Goal: Transaction & Acquisition: Purchase product/service

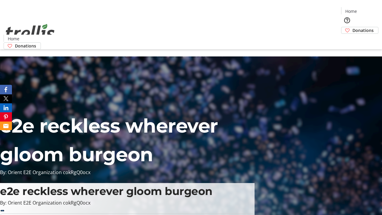
click at [353, 27] on span "Donations" at bounding box center [363, 30] width 21 height 6
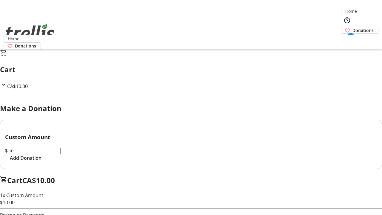
select select "CA"
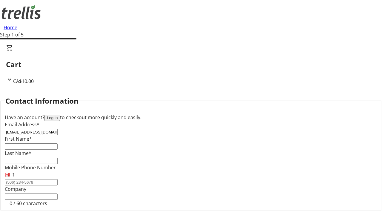
type input "[EMAIL_ADDRESS][DOMAIN_NAME]"
type input "[PERSON_NAME]"
type input "[STREET_ADDRESS][PERSON_NAME]"
type input "Kelowna"
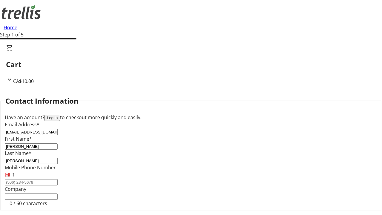
scroll to position [53, 0]
